Goal: Transaction & Acquisition: Purchase product/service

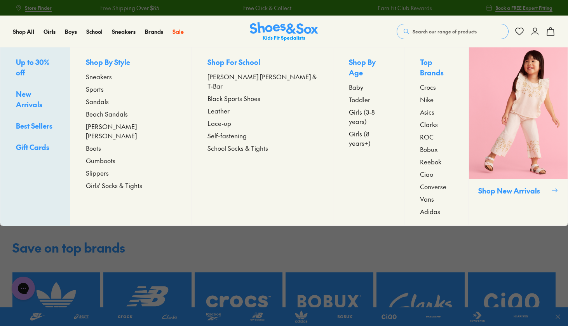
click at [101, 143] on span "Boots" at bounding box center [93, 147] width 15 height 9
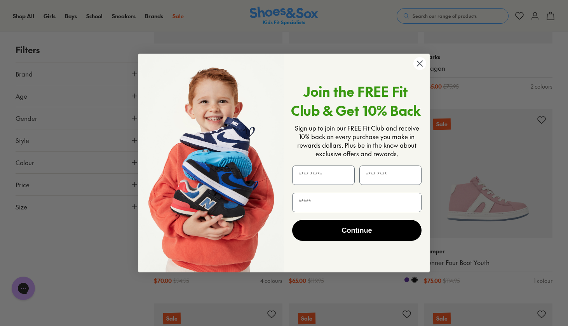
scroll to position [1503, 0]
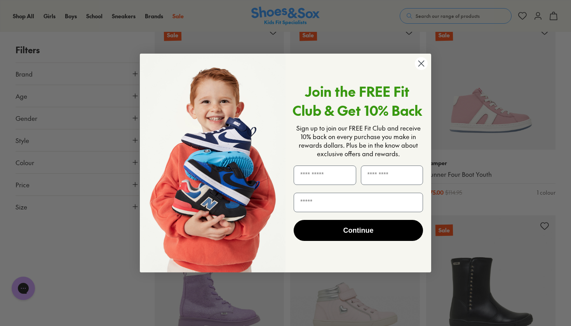
click at [423, 63] on circle "Close dialog" at bounding box center [421, 63] width 13 height 13
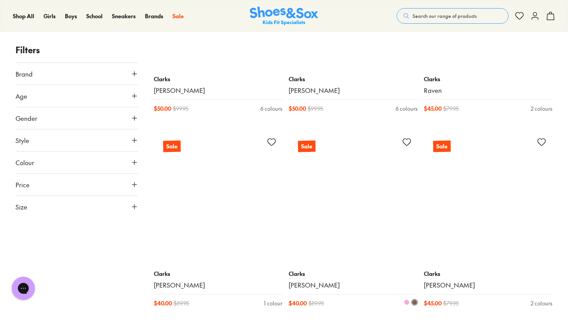
scroll to position [3361, 0]
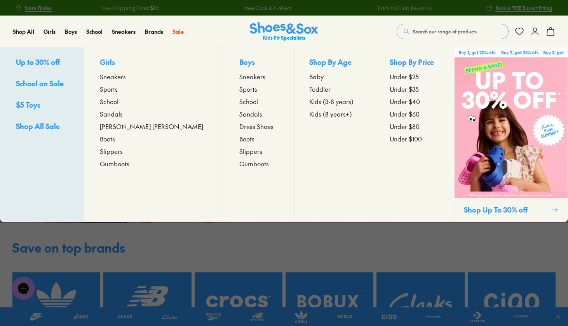
click at [115, 139] on span "Boots" at bounding box center [107, 138] width 15 height 9
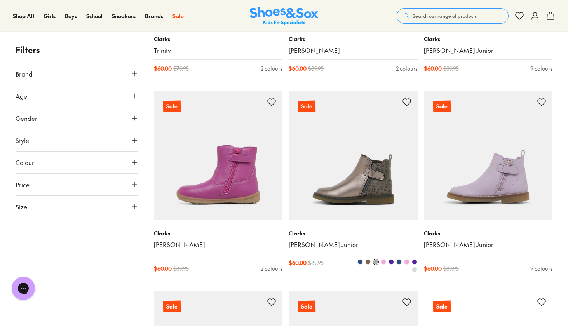
scroll to position [3567, 0]
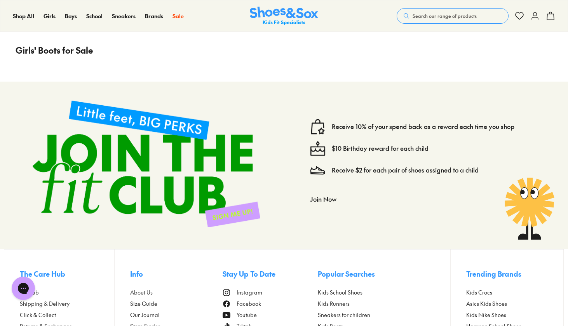
scroll to position [5423, 0]
